Goal: Complete application form

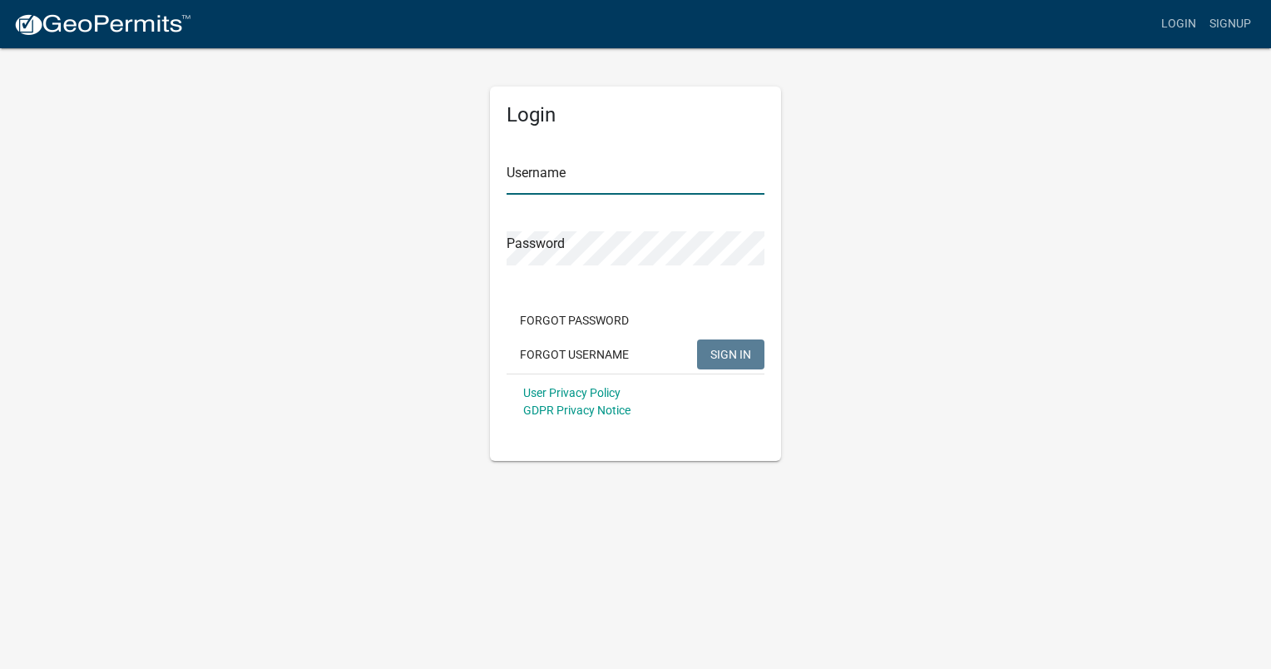
type input "[PERSON_NAME] Dodge"
click at [713, 353] on span "SIGN IN" at bounding box center [731, 353] width 41 height 13
